Goal: Find contact information: Find contact information

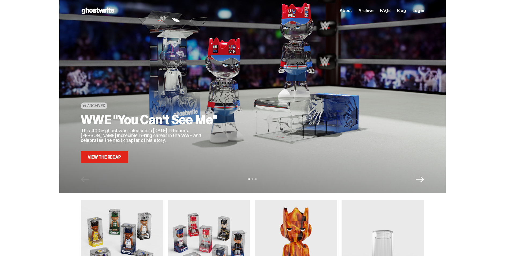
click at [420, 11] on span "Log in" at bounding box center [418, 11] width 12 height 4
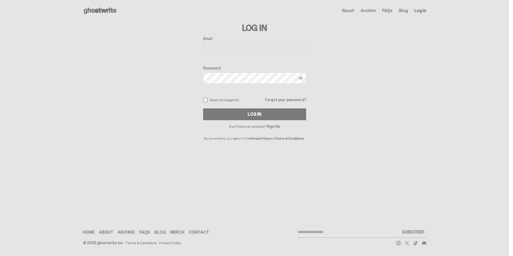
click at [221, 50] on input "Email" at bounding box center [254, 48] width 103 height 11
type input "**********"
click at [203, 108] on button "Log In" at bounding box center [254, 114] width 103 height 12
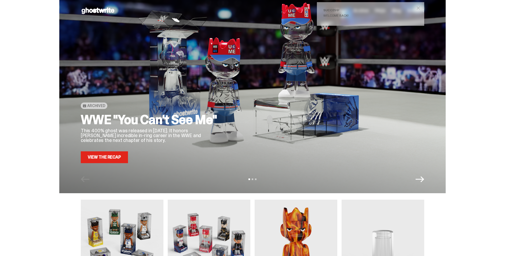
click at [421, 6] on span "close" at bounding box center [418, 7] width 5 height 5
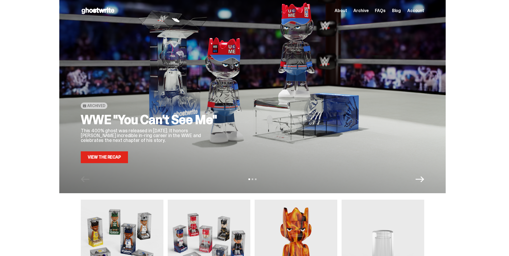
click at [417, 9] on span "Account" at bounding box center [415, 11] width 17 height 4
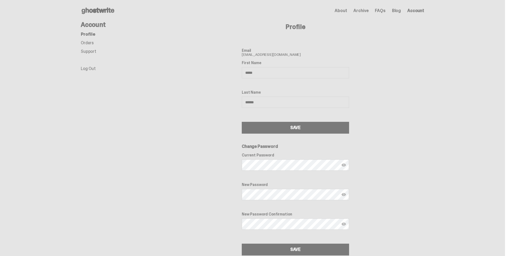
click at [91, 43] on link "Orders" at bounding box center [87, 43] width 13 height 6
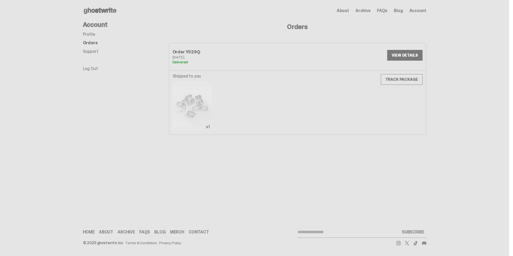
click at [199, 232] on link "Contact" at bounding box center [199, 232] width 20 height 4
click at [194, 232] on link "Contact" at bounding box center [199, 232] width 20 height 4
click at [198, 232] on link "Contact" at bounding box center [199, 232] width 20 height 4
click at [195, 233] on link "Contact" at bounding box center [199, 232] width 20 height 4
click at [87, 232] on link "Home" at bounding box center [89, 232] width 12 height 4
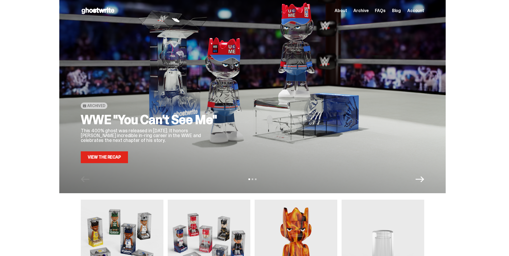
click at [417, 13] on span "Account" at bounding box center [415, 11] width 17 height 4
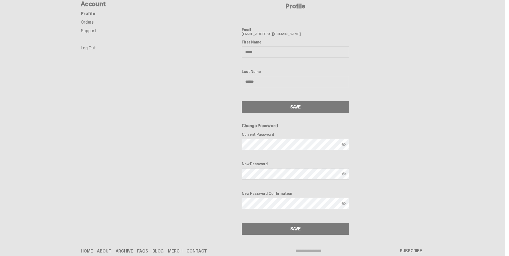
scroll to position [39, 0]
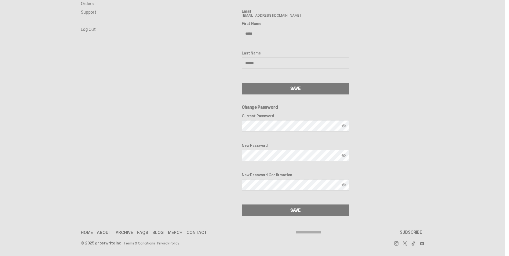
click at [199, 234] on link "Contact" at bounding box center [196, 233] width 20 height 4
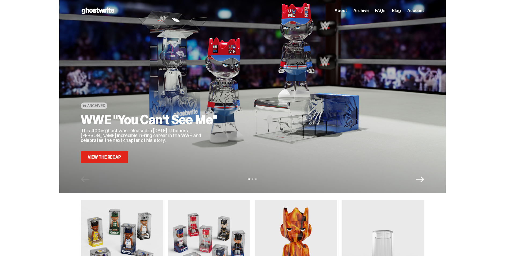
click at [418, 12] on span "Account" at bounding box center [415, 11] width 17 height 4
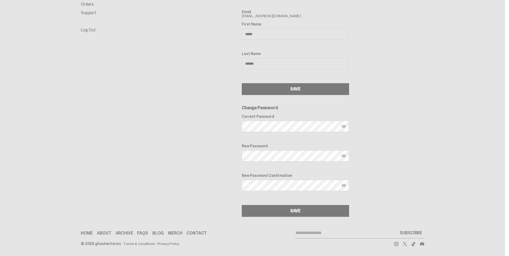
scroll to position [39, 0]
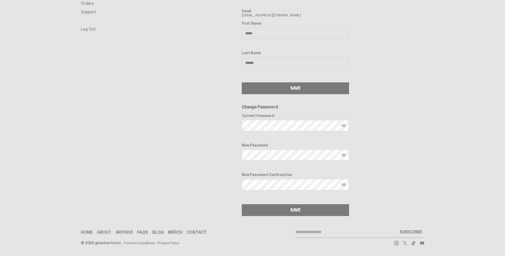
click at [197, 231] on link "Contact" at bounding box center [196, 232] width 20 height 4
click at [378, 101] on div "Profile Email mauraa23@aol.com First Name ***** Last Name ****** SAVE Change Pa…" at bounding box center [296, 99] width 258 height 234
click at [195, 232] on link "Contact" at bounding box center [196, 232] width 20 height 4
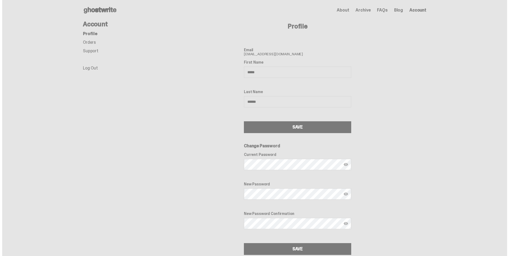
scroll to position [0, 0]
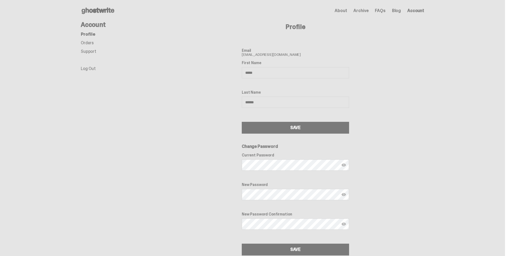
click at [90, 51] on link "Support" at bounding box center [89, 52] width 16 height 6
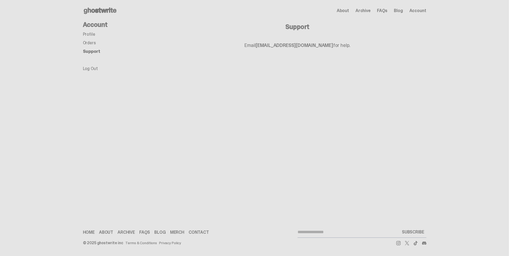
click at [284, 45] on link "support@ghostwrite.com" at bounding box center [295, 45] width 78 height 6
click at [352, 56] on div "Support Email support@ghostwrite.com for help." at bounding box center [298, 48] width 258 height 54
